Goal: Task Accomplishment & Management: Manage account settings

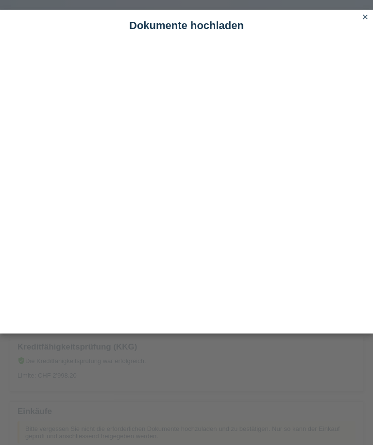
click at [367, 15] on icon "close" at bounding box center [365, 17] width 8 height 8
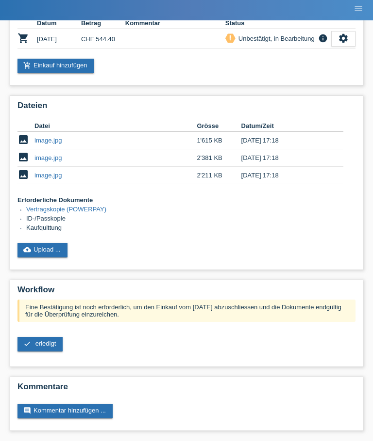
scroll to position [405, 0]
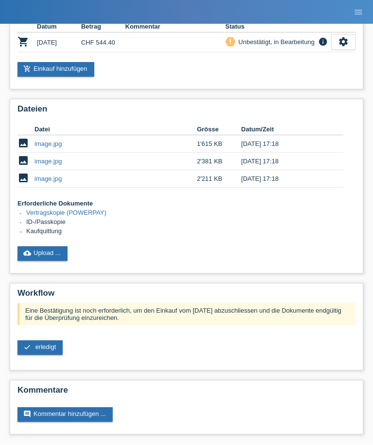
click at [44, 356] on link "check erledigt" at bounding box center [39, 348] width 45 height 15
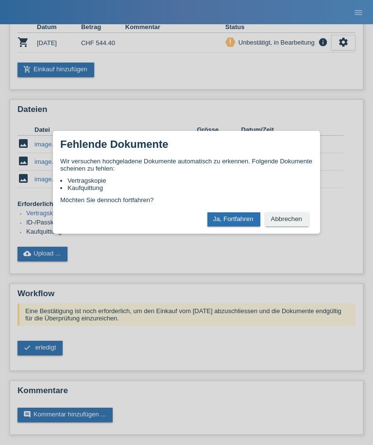
click at [284, 227] on button "Abbrechen" at bounding box center [287, 220] width 44 height 14
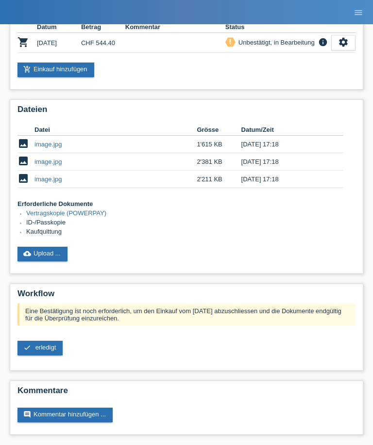
click at [42, 165] on link "image.jpg" at bounding box center [47, 161] width 27 height 7
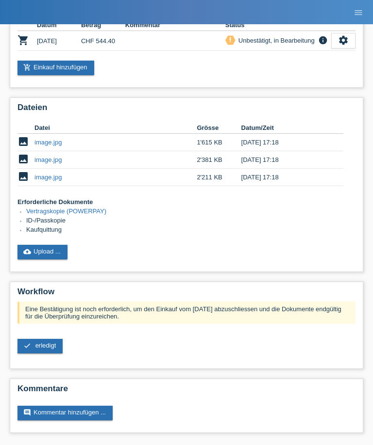
click at [41, 156] on link "image.jpg" at bounding box center [47, 159] width 27 height 7
click at [44, 174] on link "image.jpg" at bounding box center [47, 177] width 27 height 7
click at [89, 134] on td "image.jpg" at bounding box center [115, 142] width 162 height 17
click at [31, 134] on td "image" at bounding box center [25, 142] width 17 height 17
click at [43, 139] on link "image.jpg" at bounding box center [47, 142] width 27 height 7
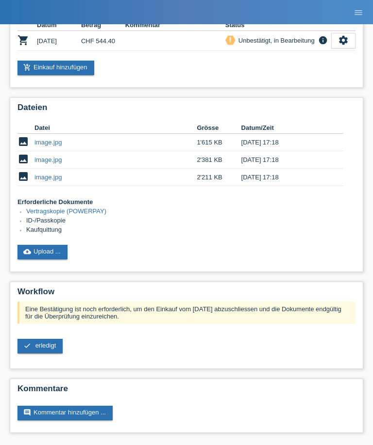
scroll to position [436, 0]
click at [281, 208] on li "Vertragskopie (POWERPAY)" at bounding box center [190, 212] width 329 height 9
click at [50, 247] on link "cloud_upload Upload ..." at bounding box center [42, 252] width 50 height 15
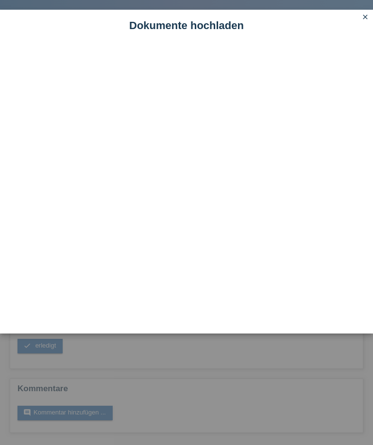
scroll to position [437, 0]
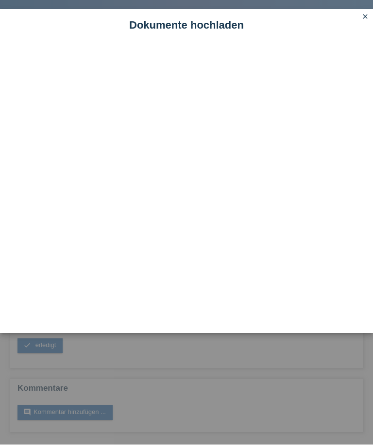
click at [370, 19] on link "close" at bounding box center [365, 17] width 13 height 11
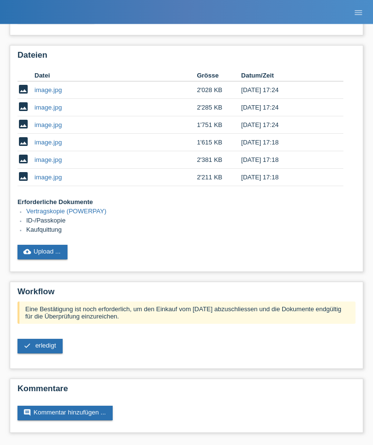
scroll to position [459, 0]
click at [51, 260] on link "cloud_upload Upload ..." at bounding box center [42, 253] width 50 height 15
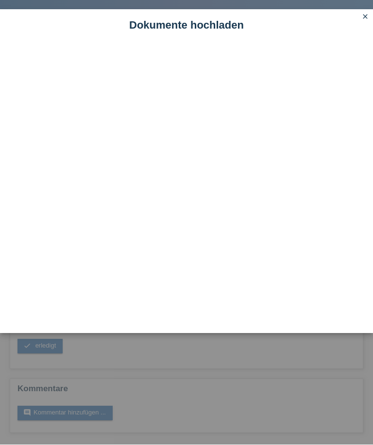
click at [366, 21] on link "close" at bounding box center [365, 17] width 13 height 11
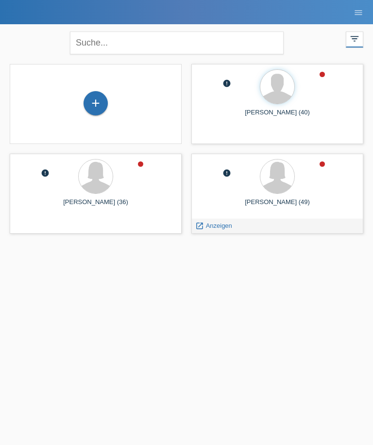
click at [208, 226] on span "Anzeigen" at bounding box center [219, 225] width 26 height 7
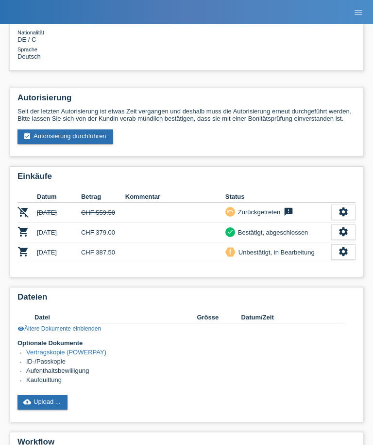
scroll to position [201, 0]
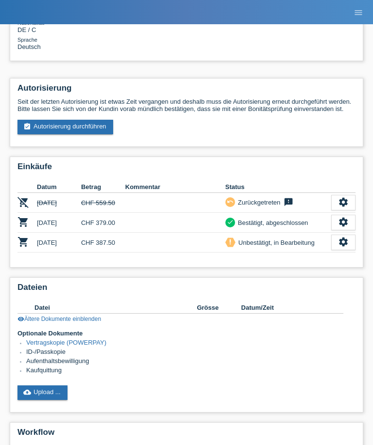
click at [43, 400] on link "cloud_upload Upload ..." at bounding box center [42, 393] width 50 height 15
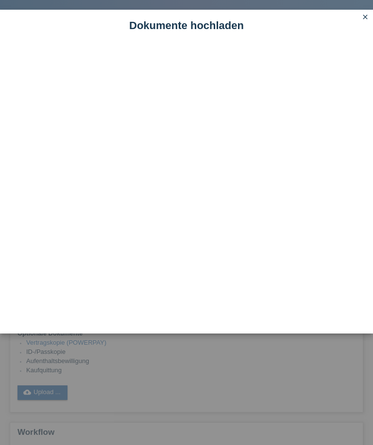
click at [367, 22] on link "close" at bounding box center [365, 17] width 13 height 11
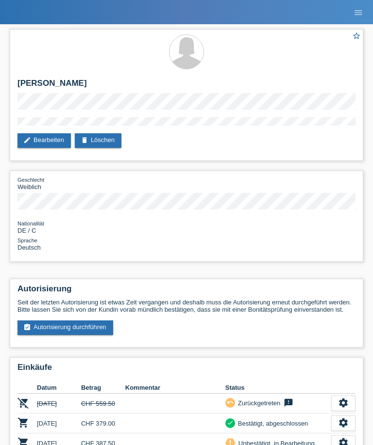
scroll to position [233, 0]
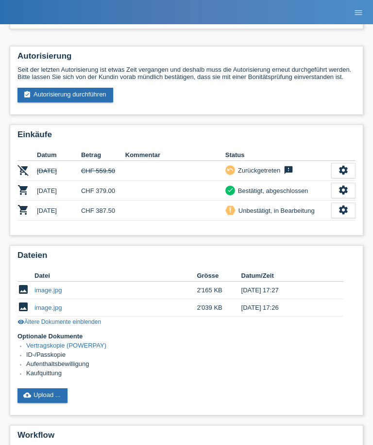
click at [54, 403] on link "cloud_upload Upload ..." at bounding box center [42, 396] width 50 height 15
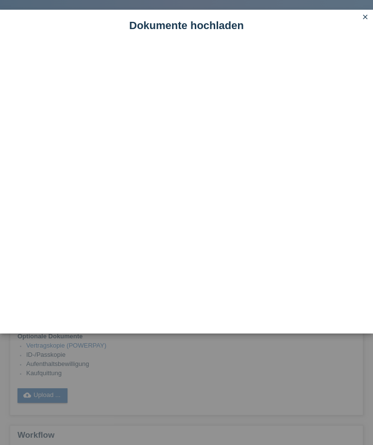
click at [369, 19] on link "close" at bounding box center [365, 17] width 13 height 11
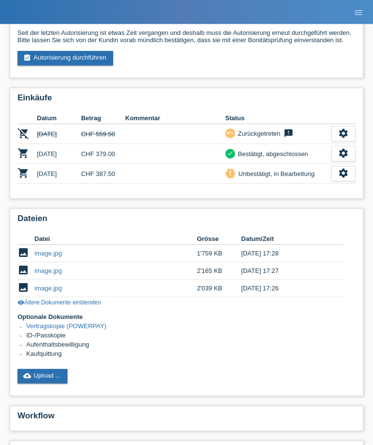
scroll to position [270, 0]
click at [53, 384] on link "cloud_upload Upload ..." at bounding box center [42, 376] width 50 height 15
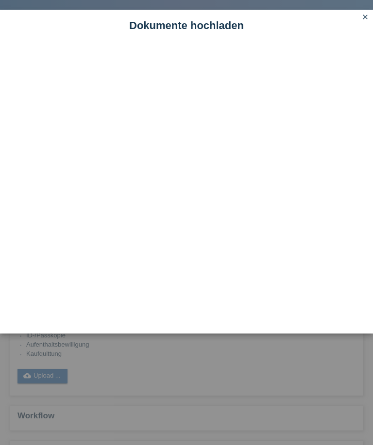
click at [367, 15] on icon "close" at bounding box center [365, 17] width 8 height 8
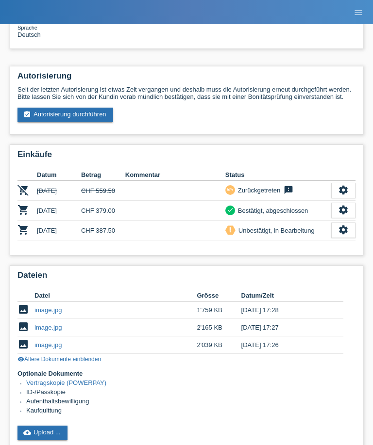
scroll to position [213, 0]
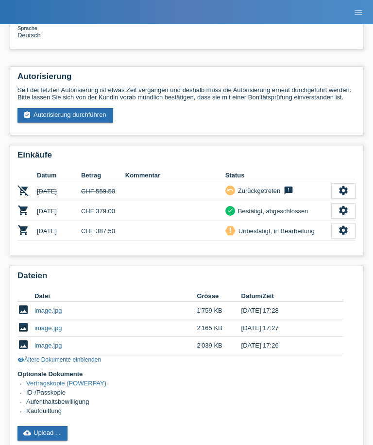
click at [356, 441] on div "Dateien Datei Grösse Datum/Zeit image image.jpg 1'759 KB 24.09.2025 17:28 image…" at bounding box center [186, 360] width 353 height 188
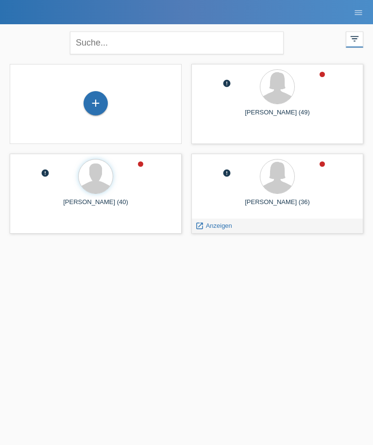
click at [260, 231] on div "launch Anzeigen" at bounding box center [277, 226] width 171 height 15
click at [206, 228] on span "Anzeigen" at bounding box center [219, 225] width 26 height 7
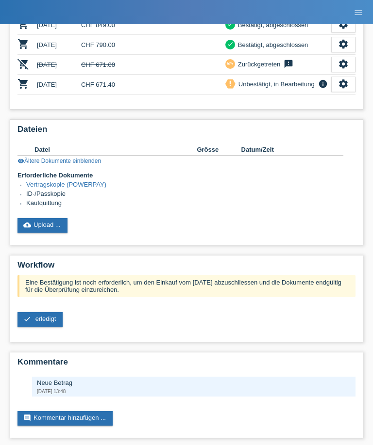
scroll to position [586, 0]
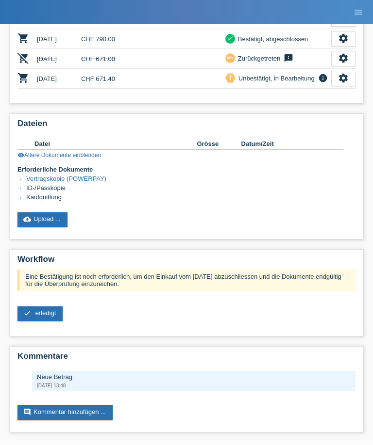
click at [36, 228] on link "cloud_upload Upload ..." at bounding box center [42, 220] width 50 height 15
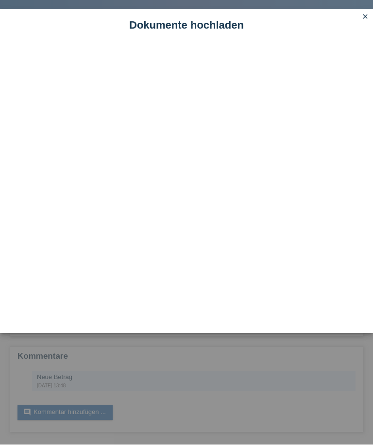
click at [368, 18] on icon "close" at bounding box center [365, 17] width 8 height 8
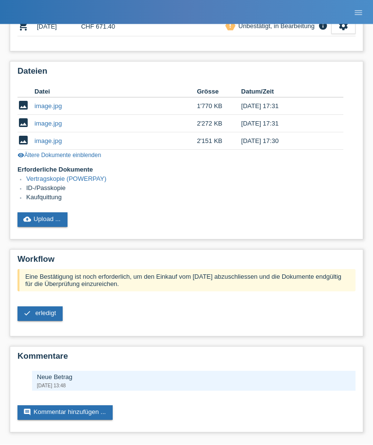
scroll to position [640, 0]
click at [38, 317] on span "erledigt" at bounding box center [45, 313] width 21 height 7
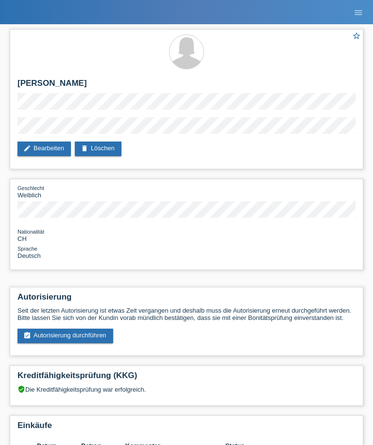
scroll to position [549, 0]
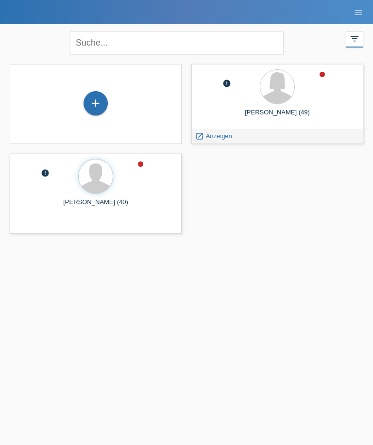
click at [212, 140] on span "Anzeigen" at bounding box center [219, 135] width 26 height 7
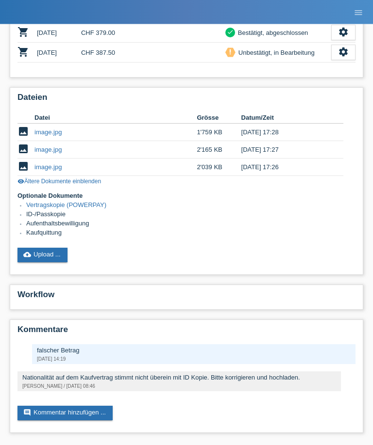
scroll to position [391, 0]
click at [51, 268] on div "Dateien Datei Grösse Datum/Zeit image image.jpg 1'759 KB [DATE] 17:28 image ima…" at bounding box center [186, 182] width 353 height 188
click at [63, 263] on link "cloud_upload Upload ..." at bounding box center [42, 255] width 50 height 15
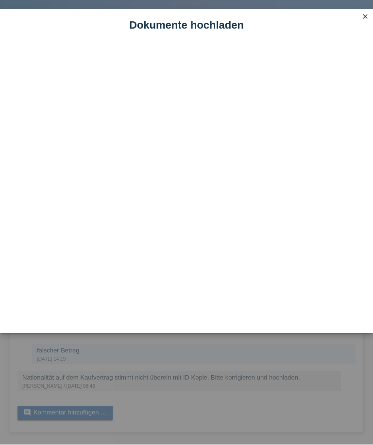
click at [370, 15] on link "close" at bounding box center [365, 17] width 13 height 11
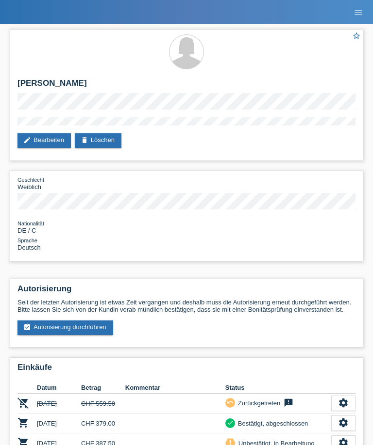
scroll to position [423, 0]
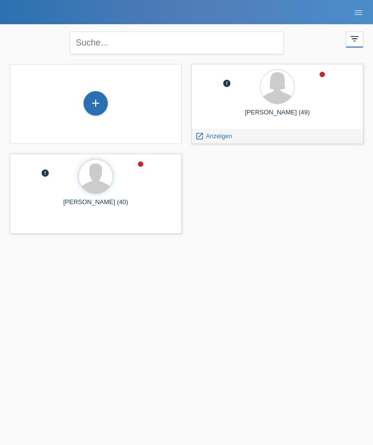
click at [199, 135] on icon "launch" at bounding box center [199, 136] width 9 height 9
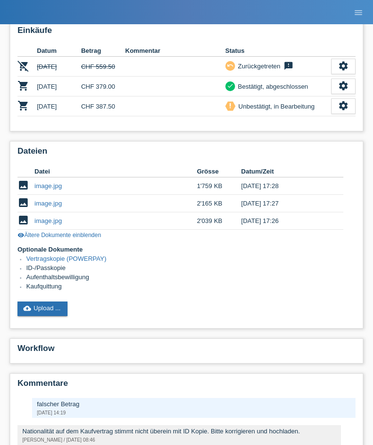
scroll to position [337, 0]
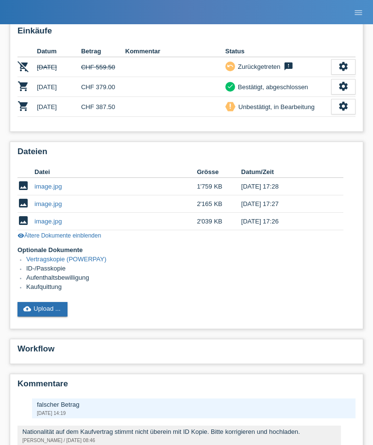
click at [350, 115] on div "settings" at bounding box center [343, 107] width 24 height 16
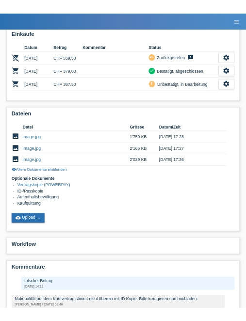
scroll to position [582, 0]
